Goal: Task Accomplishment & Management: Manage account settings

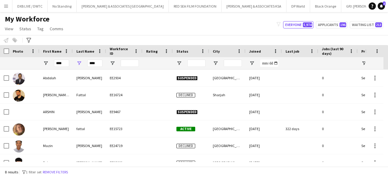
type input "****"
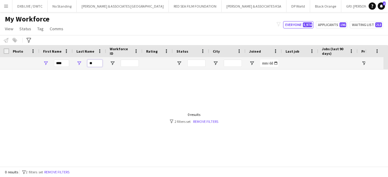
type input "*"
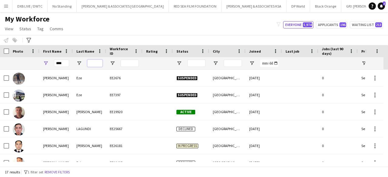
click at [101, 63] on input "Last Name Filter Input" at bounding box center [94, 63] width 15 height 7
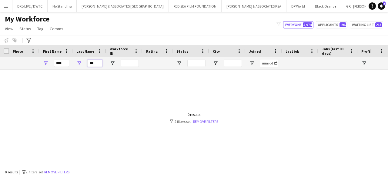
type input "***"
click at [217, 120] on link "Remove filters" at bounding box center [205, 121] width 25 height 5
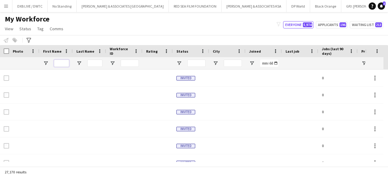
click at [65, 63] on input "First Name Filter Input" at bounding box center [61, 63] width 15 height 7
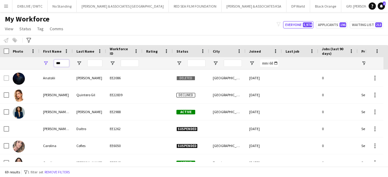
type input "***"
click at [43, 61] on button "Open Filter Menu" at bounding box center [45, 63] width 5 height 5
click at [96, 64] on input "Last Name Filter Input" at bounding box center [94, 63] width 15 height 7
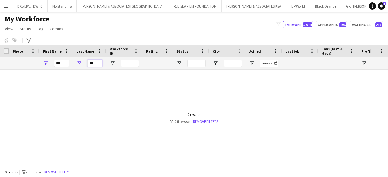
drag, startPoint x: 96, startPoint y: 63, endPoint x: 74, endPoint y: 63, distance: 21.8
click at [74, 63] on div "***" at bounding box center [89, 63] width 33 height 12
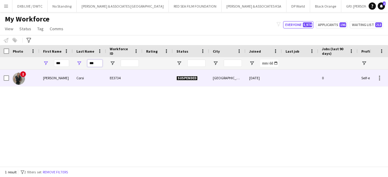
type input "***"
click at [75, 77] on div "Corsi" at bounding box center [89, 78] width 33 height 17
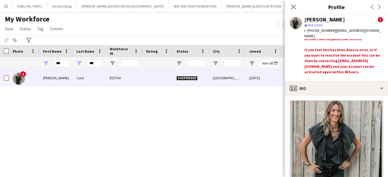
scroll to position [37, 0]
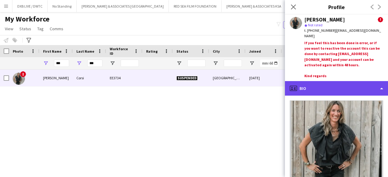
click at [318, 92] on div "profile Bio" at bounding box center [336, 88] width 103 height 15
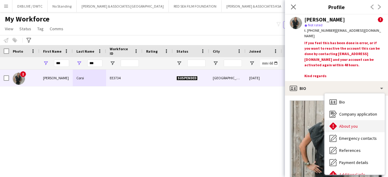
click at [345, 125] on span "About you" at bounding box center [348, 126] width 18 height 5
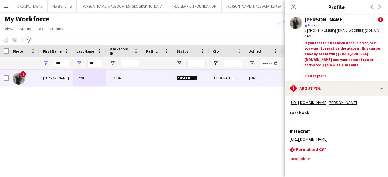
scroll to position [144, 0]
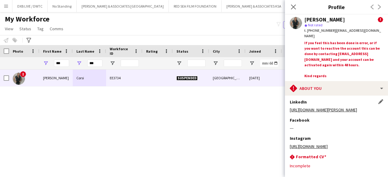
click at [341, 110] on link "https://www.linkedin.com/in/olivia-corsi-216b42/" at bounding box center [323, 109] width 67 height 5
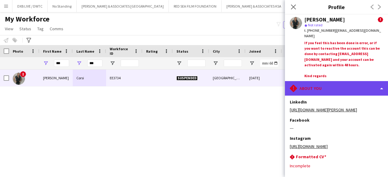
click at [358, 86] on div "rhombus-alert About you" at bounding box center [336, 88] width 103 height 15
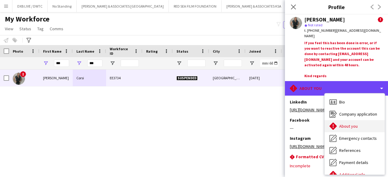
scroll to position [45, 0]
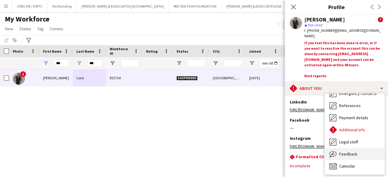
click at [354, 160] on div "Feedback Feedback" at bounding box center [355, 154] width 60 height 12
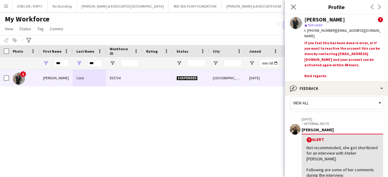
scroll to position [0, 0]
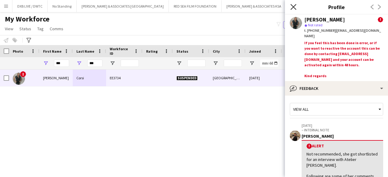
click at [292, 5] on icon at bounding box center [294, 7] width 6 height 6
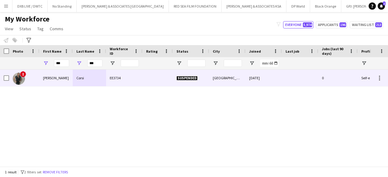
click at [182, 77] on span "Suspended" at bounding box center [187, 78] width 21 height 5
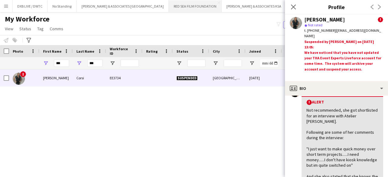
scroll to position [121, 0]
click at [290, 9] on app-icon "Close pop-in" at bounding box center [293, 7] width 9 height 9
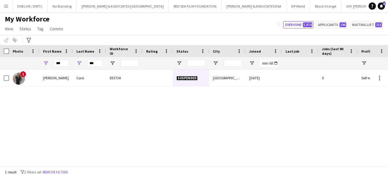
click at [5, 7] on app-icon "Menu" at bounding box center [6, 6] width 5 height 5
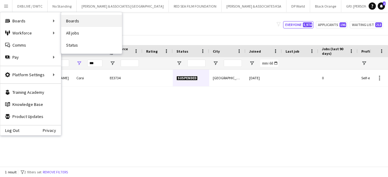
click at [76, 23] on link "Boards" at bounding box center [91, 21] width 61 height 12
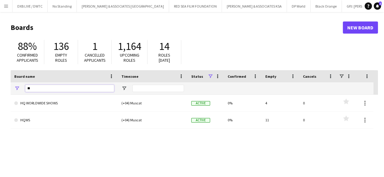
click at [69, 89] on input "**" at bounding box center [69, 88] width 89 height 7
type input "*"
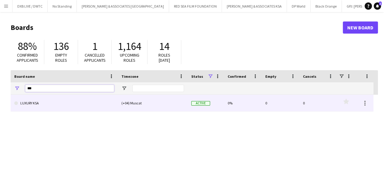
type input "***"
click at [61, 107] on link "LUXURY KSA" at bounding box center [64, 103] width 100 height 17
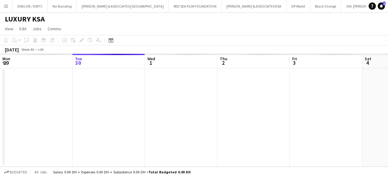
scroll to position [0, 163]
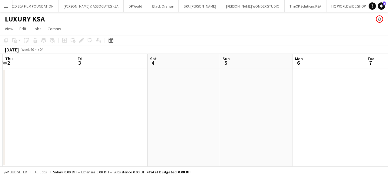
drag, startPoint x: 279, startPoint y: 119, endPoint x: 64, endPoint y: 113, distance: 214.8
click at [64, 113] on app-calendar-viewport "Mon 29 Tue 30 Wed 1 Thu 2 Fri 3 Sat 4 Sun 5 Mon 6 Tue 7 Wed 8 Thu 9" at bounding box center [194, 110] width 388 height 113
click at [45, 114] on app-calendar-viewport "Mon 29 Tue 30 Wed 1 Thu 2 Fri 3 Sat 4 Sun 5 Mon 6 Tue 7 Wed 8 Thu 9" at bounding box center [194, 110] width 388 height 113
drag, startPoint x: 153, startPoint y: 117, endPoint x: 50, endPoint y: 117, distance: 103.4
click at [50, 117] on app-calendar-viewport "Thu 2 Fri 3 Sat 4 Sun 5 Mon 6 Tue 7 Wed 8 Thu 9 Fri 10 Sat 11 Sun 12" at bounding box center [194, 110] width 388 height 113
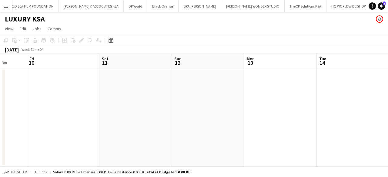
drag, startPoint x: 206, startPoint y: 117, endPoint x: 39, endPoint y: 119, distance: 167.7
click at [39, 119] on app-calendar-viewport "Mon 6 Tue 7 Wed 8 Thu 9 Fri 10 Sat 11 Sun 12 Mon 13 Tue 14 Wed 15 Thu 16" at bounding box center [194, 110] width 388 height 113
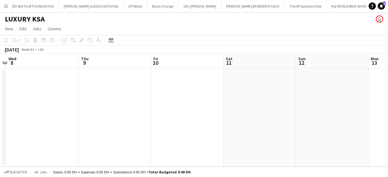
scroll to position [0, 135]
drag, startPoint x: 235, startPoint y: 116, endPoint x: 432, endPoint y: 117, distance: 197.4
click at [388, 117] on html "Menu Boards Boards Boards All jobs Status Workforce Workforce My Workforce Recr…" at bounding box center [194, 88] width 388 height 177
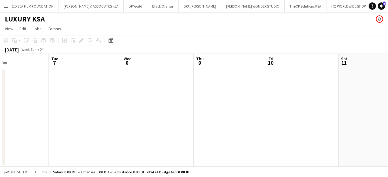
drag, startPoint x: 272, startPoint y: 111, endPoint x: 400, endPoint y: 114, distance: 127.7
click at [388, 114] on html "Menu Boards Boards Boards All jobs Status Workforce Workforce My Workforce Recr…" at bounding box center [194, 88] width 388 height 177
click at [91, 114] on app-date-cell at bounding box center [85, 118] width 72 height 99
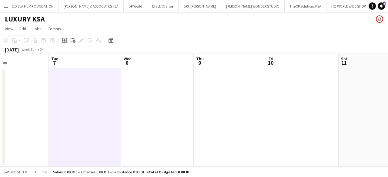
click at [64, 41] on icon "Add job" at bounding box center [64, 40] width 5 height 5
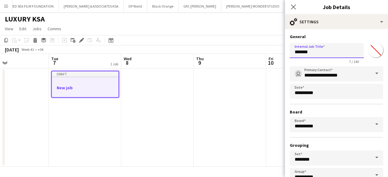
click at [327, 52] on input "*******" at bounding box center [327, 50] width 74 height 15
drag, startPoint x: 327, startPoint y: 52, endPoint x: 275, endPoint y: 52, distance: 52.2
click at [275, 52] on body "Menu Boards Boards Boards All jobs Status Workforce Workforce My Workforce Recr…" at bounding box center [194, 88] width 388 height 177
type input "**********"
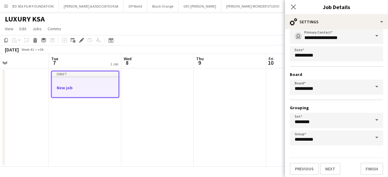
scroll to position [40, 0]
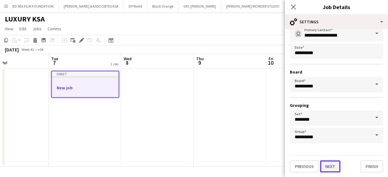
click at [323, 167] on button "Next" at bounding box center [330, 167] width 20 height 12
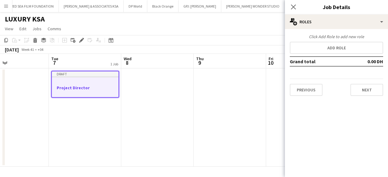
scroll to position [0, 0]
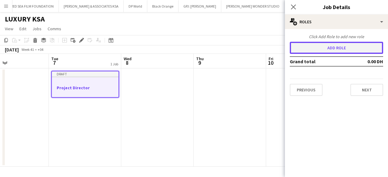
click at [346, 49] on button "Add role" at bounding box center [336, 48] width 93 height 12
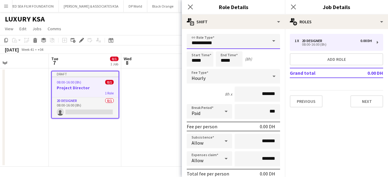
click at [210, 45] on input "**********" at bounding box center [233, 41] width 93 height 15
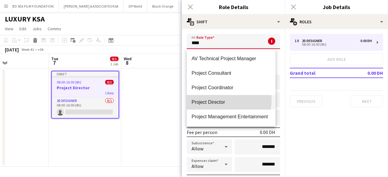
click at [211, 100] on span "Project Director" at bounding box center [231, 102] width 79 height 6
type input "**********"
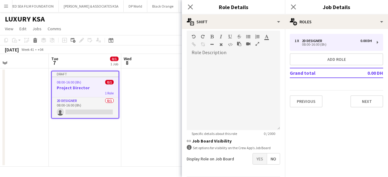
scroll to position [182, 0]
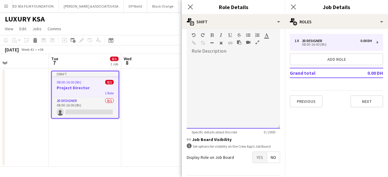
click at [234, 78] on div at bounding box center [233, 92] width 93 height 73
click at [266, 70] on div at bounding box center [233, 92] width 93 height 73
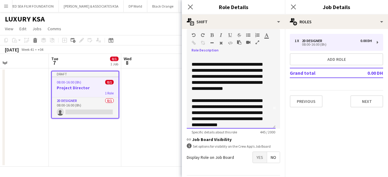
scroll to position [25, 0]
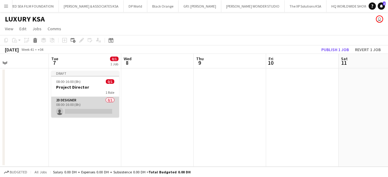
click at [73, 103] on app-card-role "2D Designer 0/1 08:00-16:00 (8h) single-neutral-actions" at bounding box center [85, 107] width 68 height 21
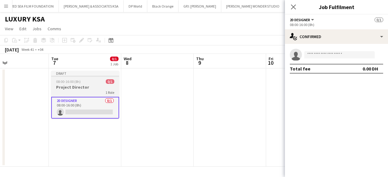
click at [73, 90] on div "1 Role" at bounding box center [85, 92] width 68 height 5
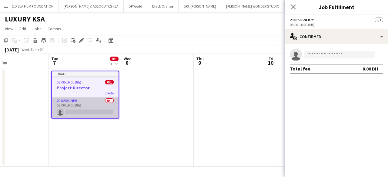
click at [91, 113] on app-card-role "2D Designer 0/1 08:00-16:00 (8h) single-neutral-actions" at bounding box center [85, 108] width 67 height 21
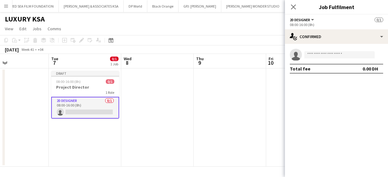
click at [301, 27] on app-options-switcher "2D Designer All roles 2D Designer 0/1 08:00-16:00 (8h)" at bounding box center [336, 22] width 103 height 15
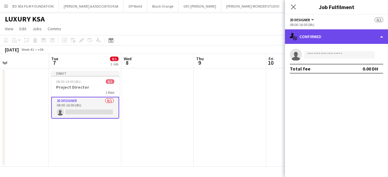
click at [304, 42] on div "single-neutral-actions-check-2 Confirmed" at bounding box center [336, 36] width 103 height 15
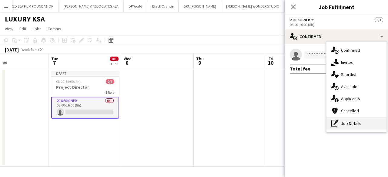
click at [347, 123] on div "pen-write Job Details" at bounding box center [357, 124] width 60 height 12
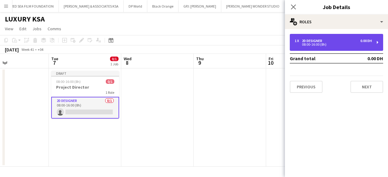
click at [332, 46] on div "1 x 2D Designer 0.00 DH 08:00-16:00 (8h)" at bounding box center [336, 42] width 93 height 17
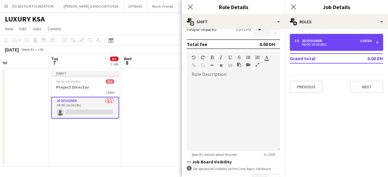
scroll to position [152, 0]
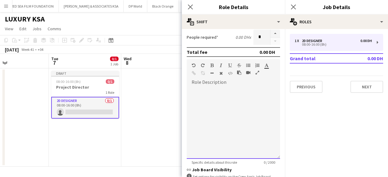
click at [222, 126] on div at bounding box center [233, 122] width 93 height 73
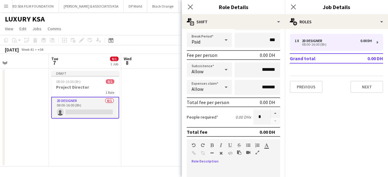
scroll to position [0, 0]
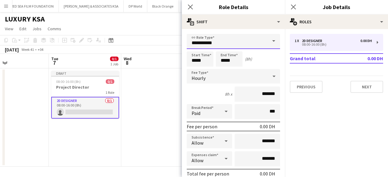
click at [225, 46] on input "**********" at bounding box center [233, 41] width 93 height 15
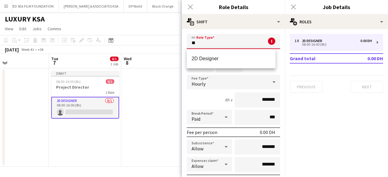
type input "*"
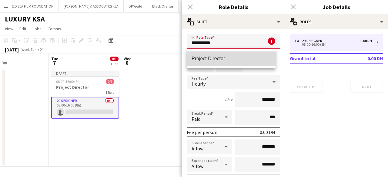
click at [219, 63] on mat-option "Project Director" at bounding box center [231, 59] width 89 height 15
type input "**********"
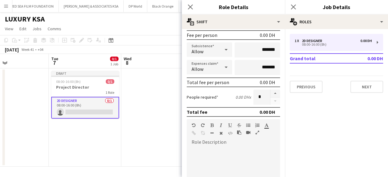
scroll to position [152, 0]
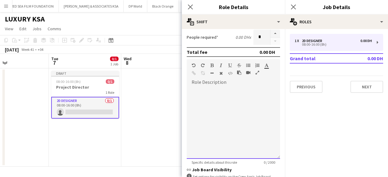
click at [229, 113] on div at bounding box center [233, 122] width 93 height 73
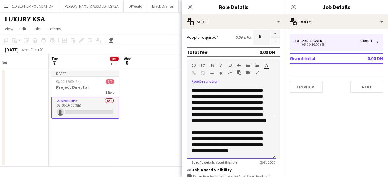
scroll to position [61, 0]
click at [217, 156] on div "**********" at bounding box center [231, 122] width 89 height 73
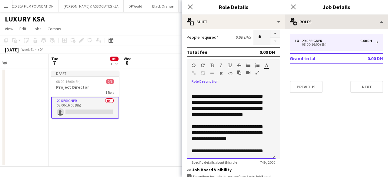
scroll to position [104, 0]
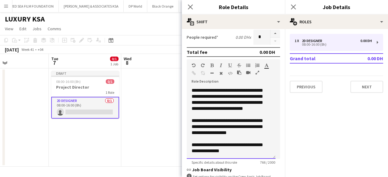
click at [246, 150] on div "**********" at bounding box center [231, 122] width 89 height 73
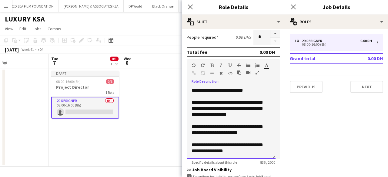
scroll to position [202, 0]
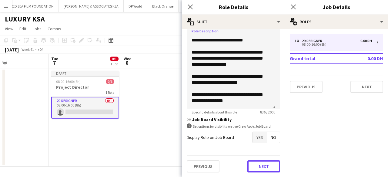
click at [272, 167] on button "Next" at bounding box center [263, 167] width 33 height 12
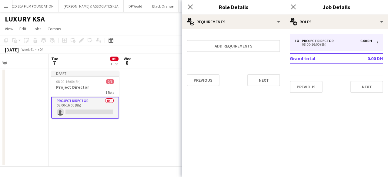
scroll to position [0, 0]
click at [365, 85] on button "Next" at bounding box center [367, 87] width 33 height 12
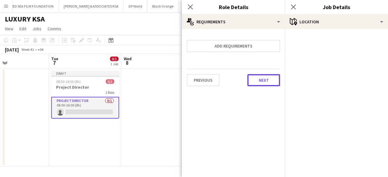
click at [267, 79] on button "Next" at bounding box center [263, 80] width 33 height 12
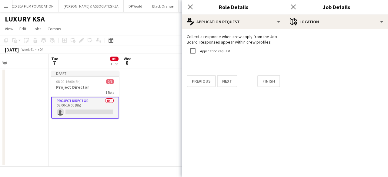
click at [211, 53] on label "Application request" at bounding box center [214, 51] width 31 height 5
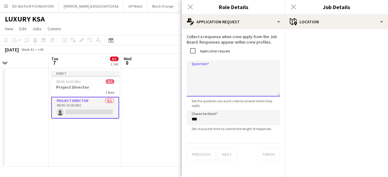
click at [223, 74] on textarea "Question" at bounding box center [233, 78] width 93 height 36
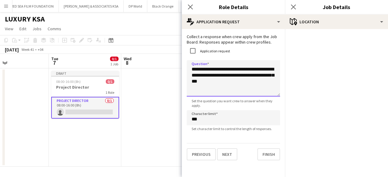
type textarea "**********"
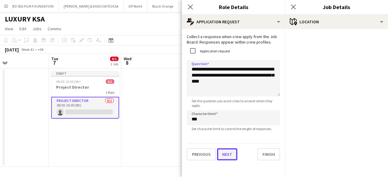
click at [230, 156] on button "Next" at bounding box center [227, 155] width 20 height 12
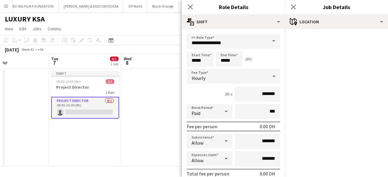
scroll to position [182, 0]
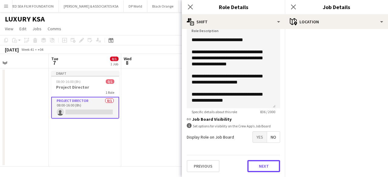
click at [254, 156] on div "Previous Next" at bounding box center [233, 166] width 93 height 22
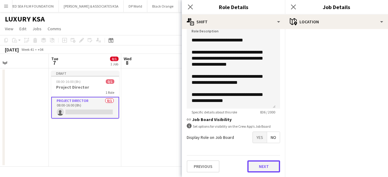
click at [255, 169] on button "Next" at bounding box center [263, 167] width 33 height 12
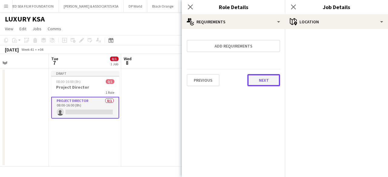
click at [268, 85] on button "Next" at bounding box center [263, 80] width 33 height 12
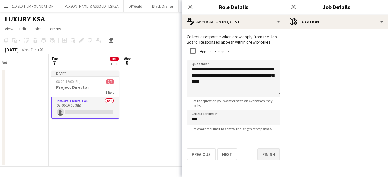
scroll to position [5, 0]
click at [263, 159] on button "Finish" at bounding box center [268, 155] width 23 height 12
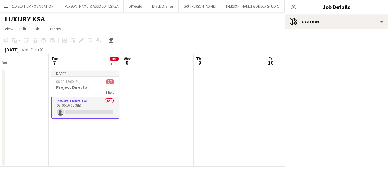
scroll to position [0, 0]
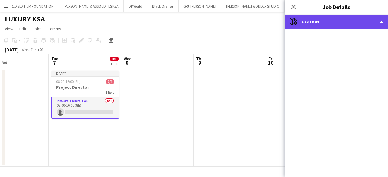
click at [329, 24] on div "maps-pin-1 Location" at bounding box center [336, 22] width 103 height 15
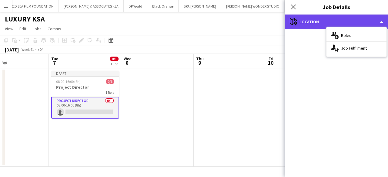
click at [302, 23] on div "maps-pin-1 Location" at bounding box center [336, 22] width 103 height 15
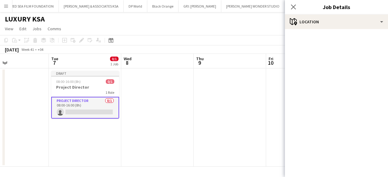
click at [54, 103] on app-card-role "Project Director 0/1 08:00-16:00 (8h) single-neutral-actions" at bounding box center [85, 108] width 68 height 22
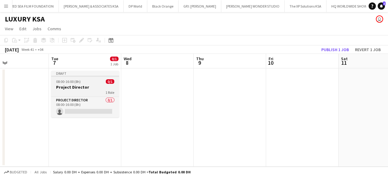
click at [71, 89] on h3 "Project Director" at bounding box center [85, 87] width 68 height 5
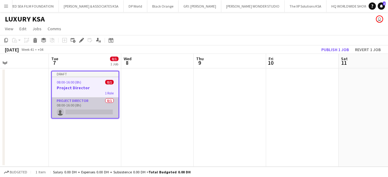
click at [71, 100] on app-card-role "Project Director 0/1 08:00-16:00 (8h) single-neutral-actions" at bounding box center [85, 108] width 67 height 21
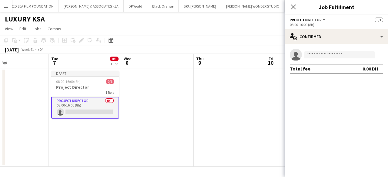
click at [303, 22] on div "08:00-16:00 (8h)" at bounding box center [336, 24] width 93 height 5
click at [314, 19] on span "Project Director" at bounding box center [306, 20] width 32 height 5
click at [312, 44] on div "All roles Project Director" at bounding box center [310, 35] width 40 height 25
click at [310, 41] on li "Project Director" at bounding box center [310, 40] width 30 height 5
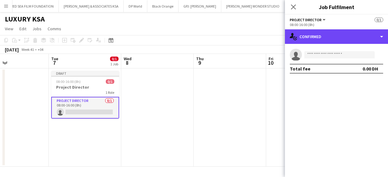
click at [310, 41] on div "single-neutral-actions-check-2 Confirmed" at bounding box center [336, 36] width 103 height 15
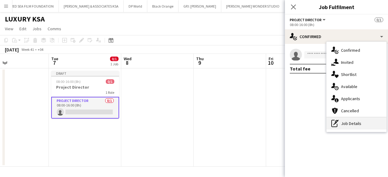
click at [354, 121] on div "pen-write Job Details" at bounding box center [357, 124] width 60 height 12
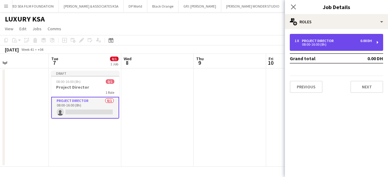
click at [331, 44] on div "08:00-16:00 (8h)" at bounding box center [333, 44] width 77 height 3
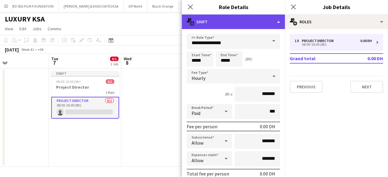
click at [244, 22] on div "multiple-actions-text Shift" at bounding box center [233, 22] width 103 height 15
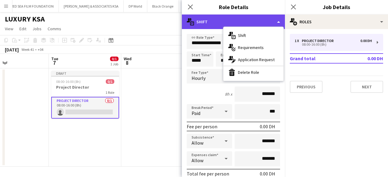
click at [244, 22] on div "multiple-actions-text Shift" at bounding box center [233, 22] width 103 height 15
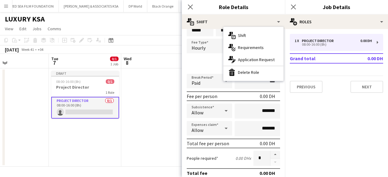
click at [333, 142] on mat-expansion-panel "pencil3 General details 1 x Project Director 0.00 DH 08:00-16:00 (8h) Grand tot…" at bounding box center [336, 103] width 103 height 148
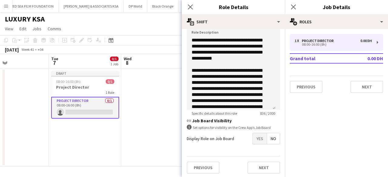
scroll to position [202, 0]
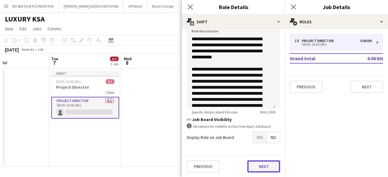
click at [267, 170] on button "Next" at bounding box center [263, 167] width 33 height 12
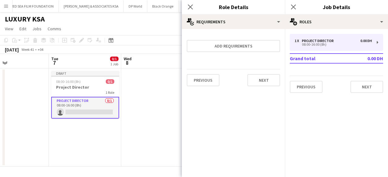
scroll to position [0, 0]
click at [271, 80] on button "Next" at bounding box center [263, 80] width 33 height 12
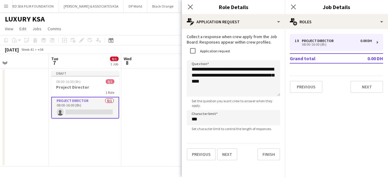
scroll to position [5, 0]
click at [268, 159] on button "Finish" at bounding box center [268, 155] width 23 height 12
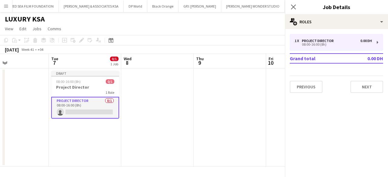
scroll to position [0, 0]
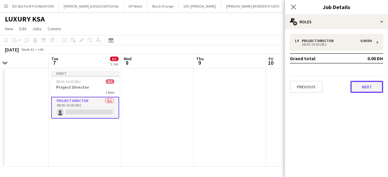
click at [364, 83] on button "Next" at bounding box center [367, 87] width 33 height 12
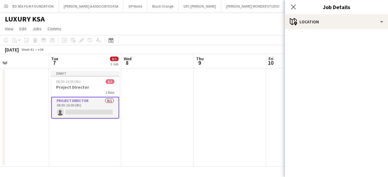
click at [339, 43] on mat-accordion "pencil3 General details 1 x Project Director 0.00 DH 08:00-16:00 (8h) Grand tot…" at bounding box center [336, 103] width 103 height 148
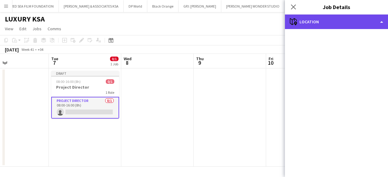
click at [332, 23] on div "maps-pin-1 Location" at bounding box center [336, 22] width 103 height 15
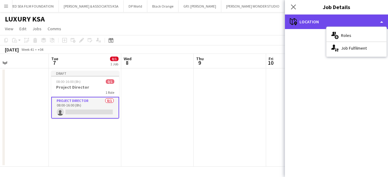
click at [332, 23] on div "maps-pin-1 Location" at bounding box center [336, 22] width 103 height 15
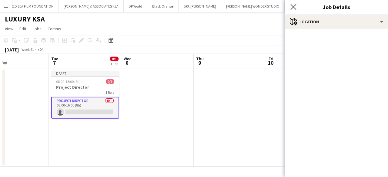
click at [290, 6] on app-icon "Close pop-in" at bounding box center [293, 7] width 9 height 9
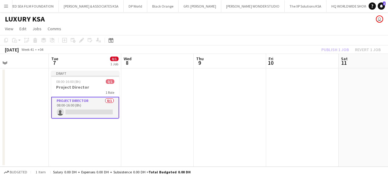
click at [341, 43] on app-toolbar "Copy Paste Paste Ctrl+V Paste with crew Ctrl+Shift+V Paste linked Job Delete Gr…" at bounding box center [194, 40] width 388 height 10
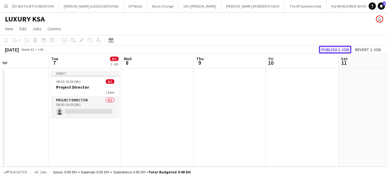
click at [341, 50] on button "Publish 1 job" at bounding box center [335, 50] width 32 height 8
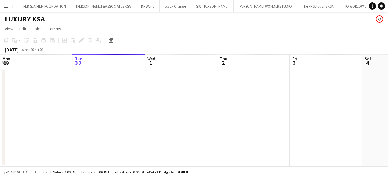
scroll to position [0, 156]
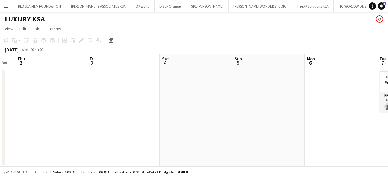
drag, startPoint x: 203, startPoint y: 94, endPoint x: 0, endPoint y: 95, distance: 202.6
click at [0, 95] on app-calendar-viewport "Mon 29 Tue 30 Wed 1 Thu 2 Fri 3 Sat 4 Sun 5 Mon 6 Tue 7 0/1 1 Job Wed 8 Thu 9 0…" at bounding box center [194, 110] width 388 height 113
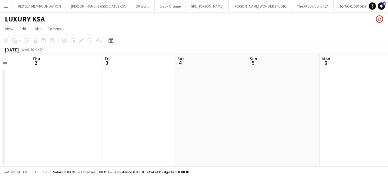
scroll to position [0, 238]
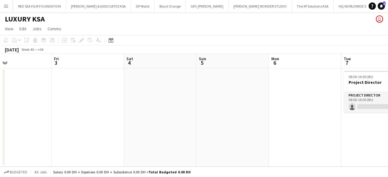
drag, startPoint x: 263, startPoint y: 104, endPoint x: 82, endPoint y: 105, distance: 180.8
click at [82, 105] on app-calendar-viewport "Mon 29 Tue 30 Wed 1 Thu 2 Fri 3 Sat 4 Sun 5 Mon 6 Tue 7 0/1 1 Job Wed 8 Thu 9 0…" at bounding box center [194, 110] width 388 height 113
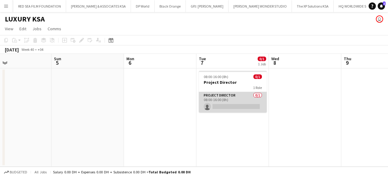
click at [235, 99] on app-card-role "Project Director 0/1 08:00-16:00 (8h) single-neutral-actions" at bounding box center [233, 102] width 68 height 21
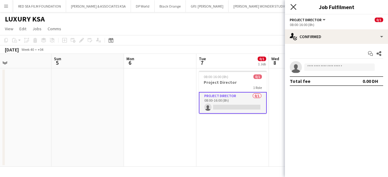
click at [293, 8] on icon at bounding box center [294, 7] width 6 height 6
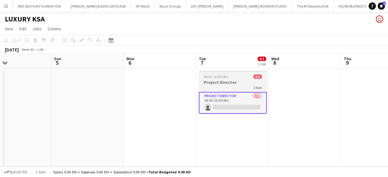
click at [232, 78] on div "08:00-16:00 (8h) 0/1" at bounding box center [233, 77] width 68 height 5
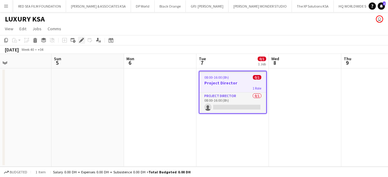
click at [84, 40] on div "Edit" at bounding box center [81, 40] width 7 height 7
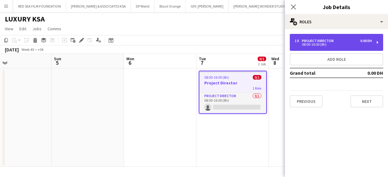
click at [319, 46] on div "08:00-16:00 (8h)" at bounding box center [333, 44] width 77 height 3
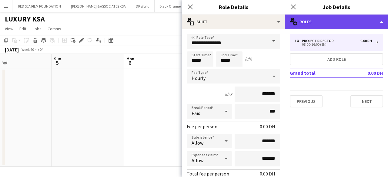
click at [305, 26] on div "multiple-users-add Roles" at bounding box center [336, 22] width 103 height 15
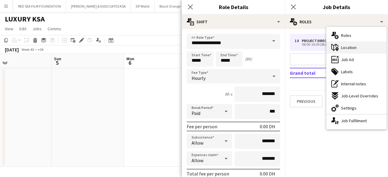
click at [343, 45] on span "Location" at bounding box center [348, 47] width 15 height 5
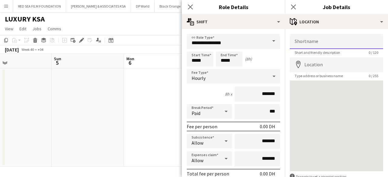
click at [343, 46] on input "Shortname" at bounding box center [336, 41] width 93 height 15
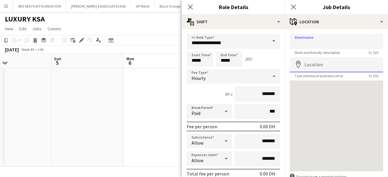
click at [311, 65] on input "Location" at bounding box center [336, 64] width 93 height 15
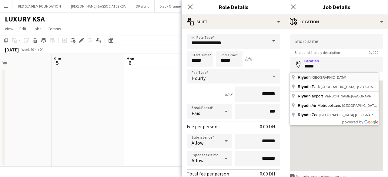
type input "**********"
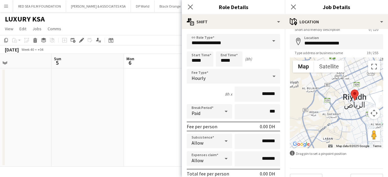
scroll to position [37, 0]
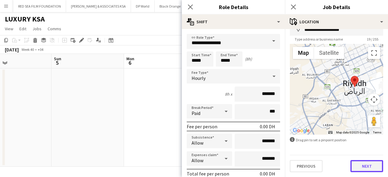
click at [371, 169] on button "Next" at bounding box center [367, 166] width 33 height 12
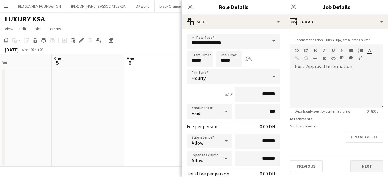
scroll to position [146, 0]
click at [357, 150] on div "**********" at bounding box center [336, 42] width 103 height 271
click at [357, 146] on form "**********" at bounding box center [336, 41] width 103 height 261
click at [367, 169] on button "Next" at bounding box center [367, 167] width 33 height 12
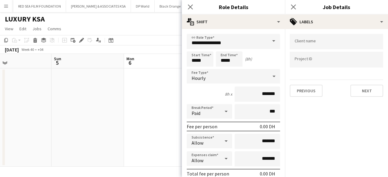
scroll to position [0, 0]
click at [371, 94] on button "Next" at bounding box center [367, 91] width 33 height 12
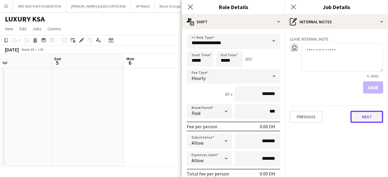
click at [369, 119] on button "Next" at bounding box center [367, 117] width 33 height 12
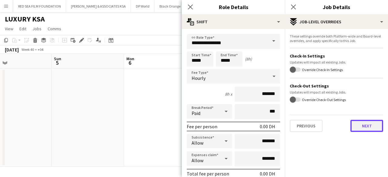
click at [368, 126] on button "Next" at bounding box center [367, 126] width 33 height 12
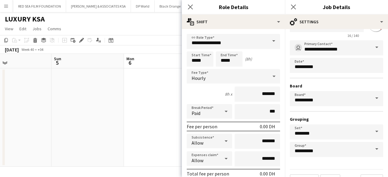
scroll to position [40, 0]
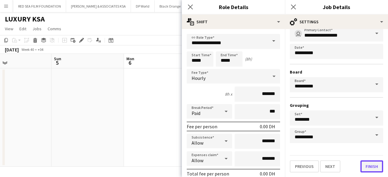
click at [367, 168] on button "Finish" at bounding box center [372, 167] width 23 height 12
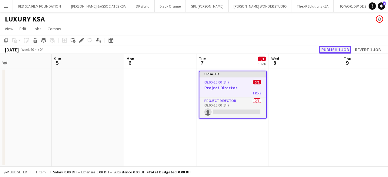
click at [338, 50] on button "Publish 1 job" at bounding box center [335, 50] width 32 height 8
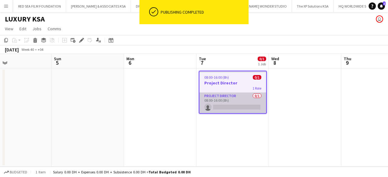
click at [217, 94] on app-card-role "Project Director 0/1 08:00-16:00 (8h) single-neutral-actions" at bounding box center [233, 103] width 67 height 21
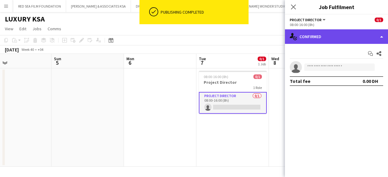
click at [314, 39] on div "single-neutral-actions-check-2 Confirmed" at bounding box center [336, 36] width 103 height 15
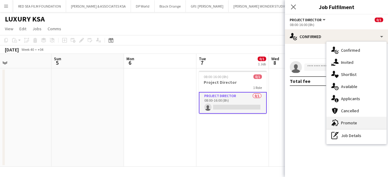
click at [360, 121] on div "advertising-megaphone Promote" at bounding box center [357, 123] width 60 height 12
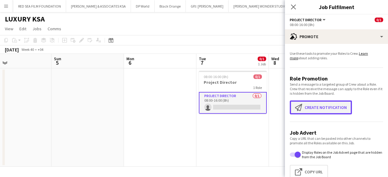
click at [336, 106] on button "Create notification Create notification" at bounding box center [321, 108] width 62 height 14
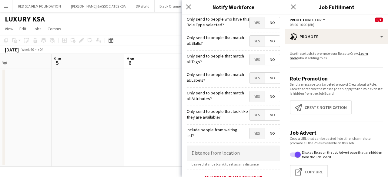
click at [255, 25] on span "Yes" at bounding box center [257, 22] width 15 height 11
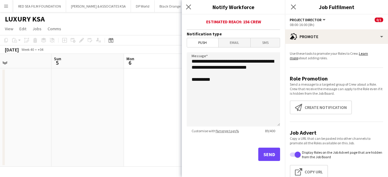
scroll to position [156, 0]
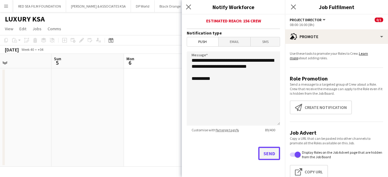
click at [271, 150] on button "Send" at bounding box center [269, 153] width 22 height 13
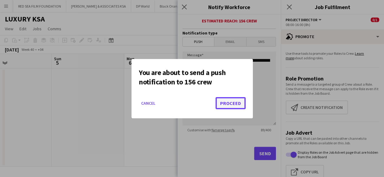
click at [231, 101] on button "Proceed" at bounding box center [230, 103] width 30 height 12
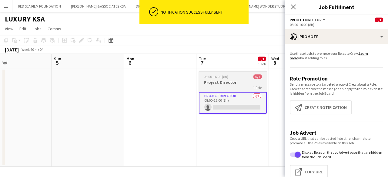
click at [227, 88] on div "1 Role" at bounding box center [233, 87] width 68 height 5
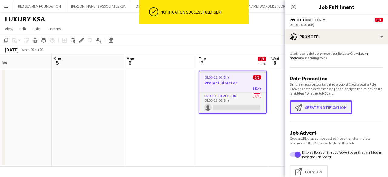
click at [321, 103] on button "Create notification Create notification" at bounding box center [321, 108] width 62 height 14
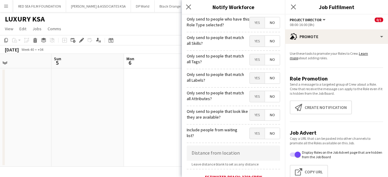
click at [250, 23] on span "Yes" at bounding box center [257, 22] width 15 height 11
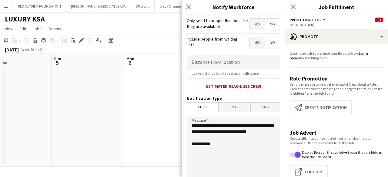
click at [231, 109] on span "Email" at bounding box center [235, 107] width 32 height 9
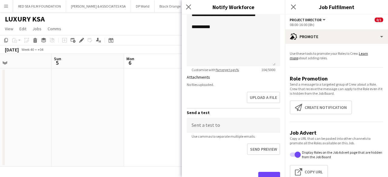
scroll to position [323, 0]
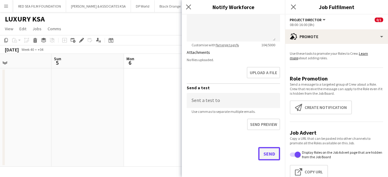
click at [263, 150] on button "Send" at bounding box center [269, 153] width 22 height 13
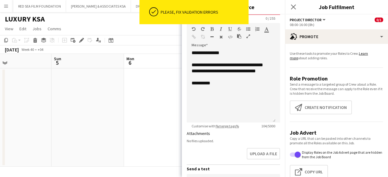
scroll to position [171, 0]
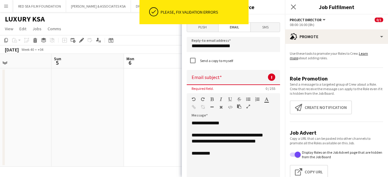
click at [221, 80] on input at bounding box center [233, 77] width 93 height 15
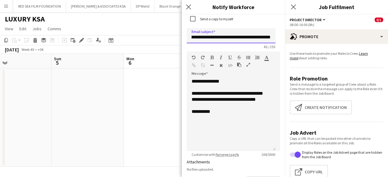
scroll to position [323, 0]
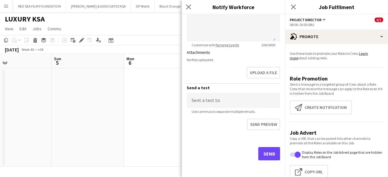
type input "**********"
click at [258, 160] on button "Send" at bounding box center [269, 153] width 22 height 13
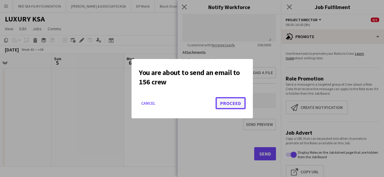
click at [235, 106] on button "Proceed" at bounding box center [230, 103] width 30 height 12
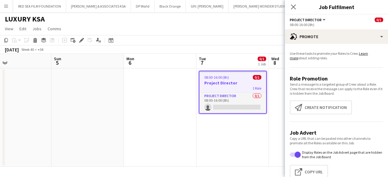
click at [131, 87] on app-date-cell at bounding box center [160, 118] width 72 height 99
